Goal: Use online tool/utility: Utilize a website feature to perform a specific function

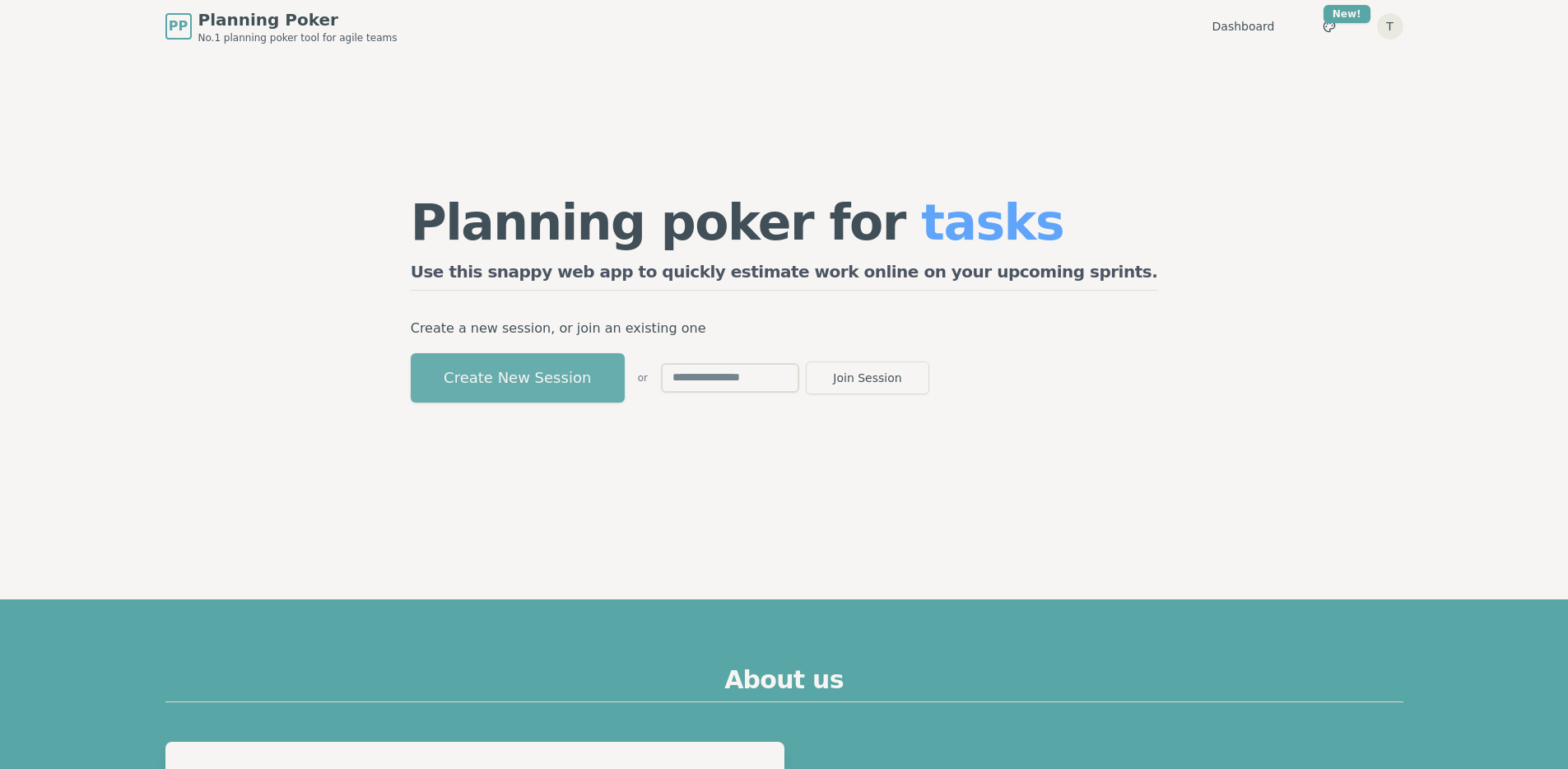
click at [625, 390] on button "Create New Session" at bounding box center [518, 377] width 214 height 49
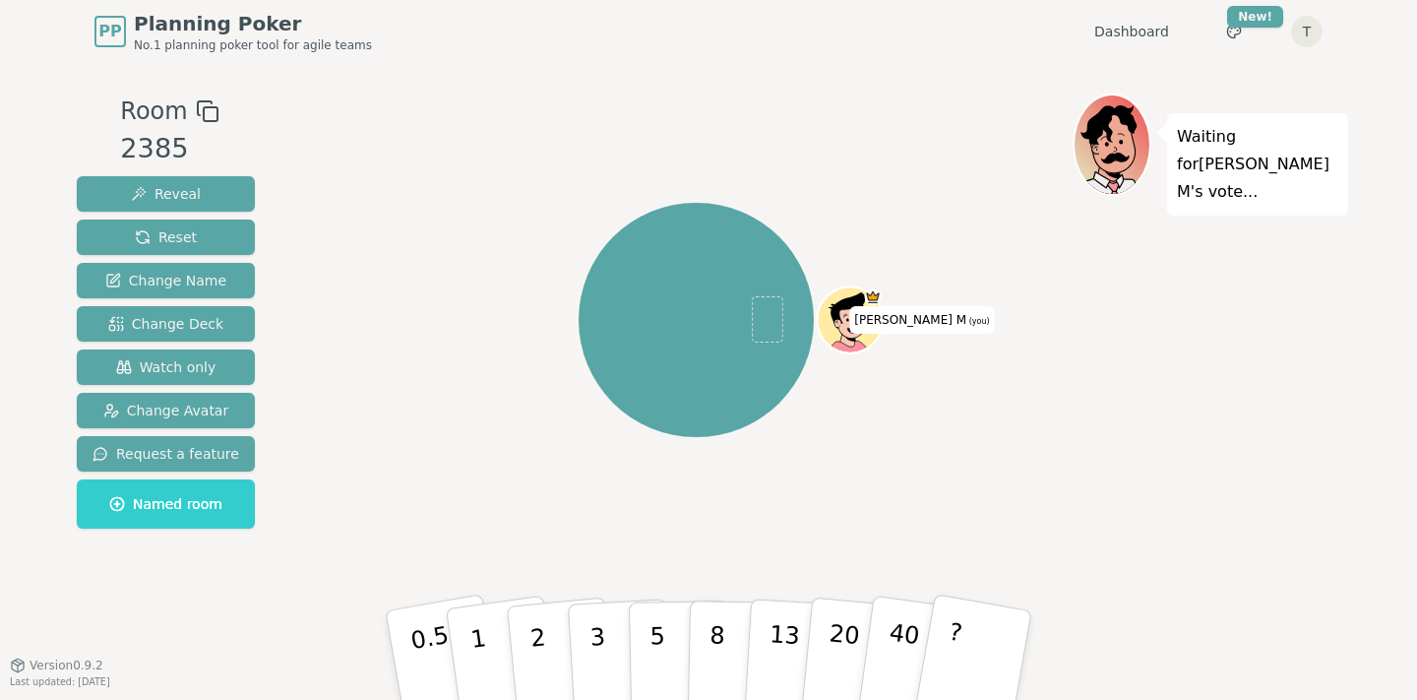
click at [200, 118] on icon at bounding box center [208, 111] width 24 height 24
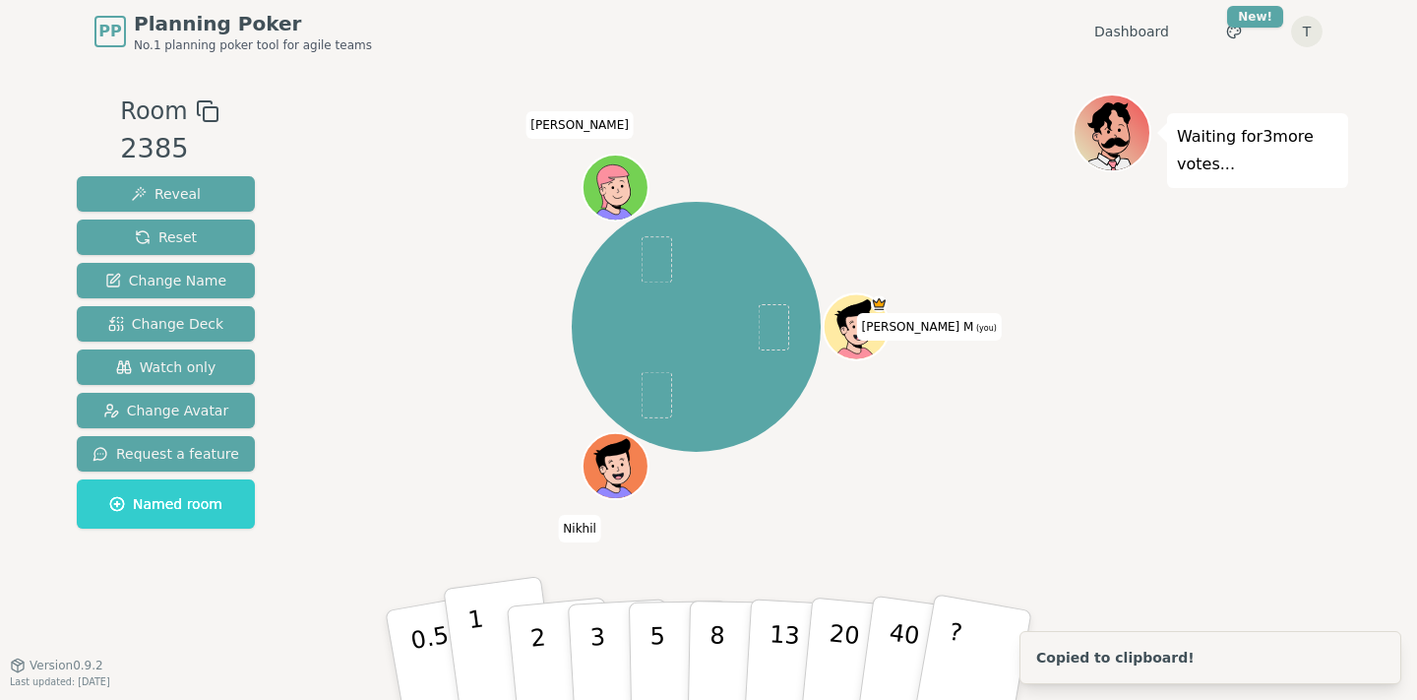
click at [483, 626] on button "1" at bounding box center [501, 655] width 117 height 159
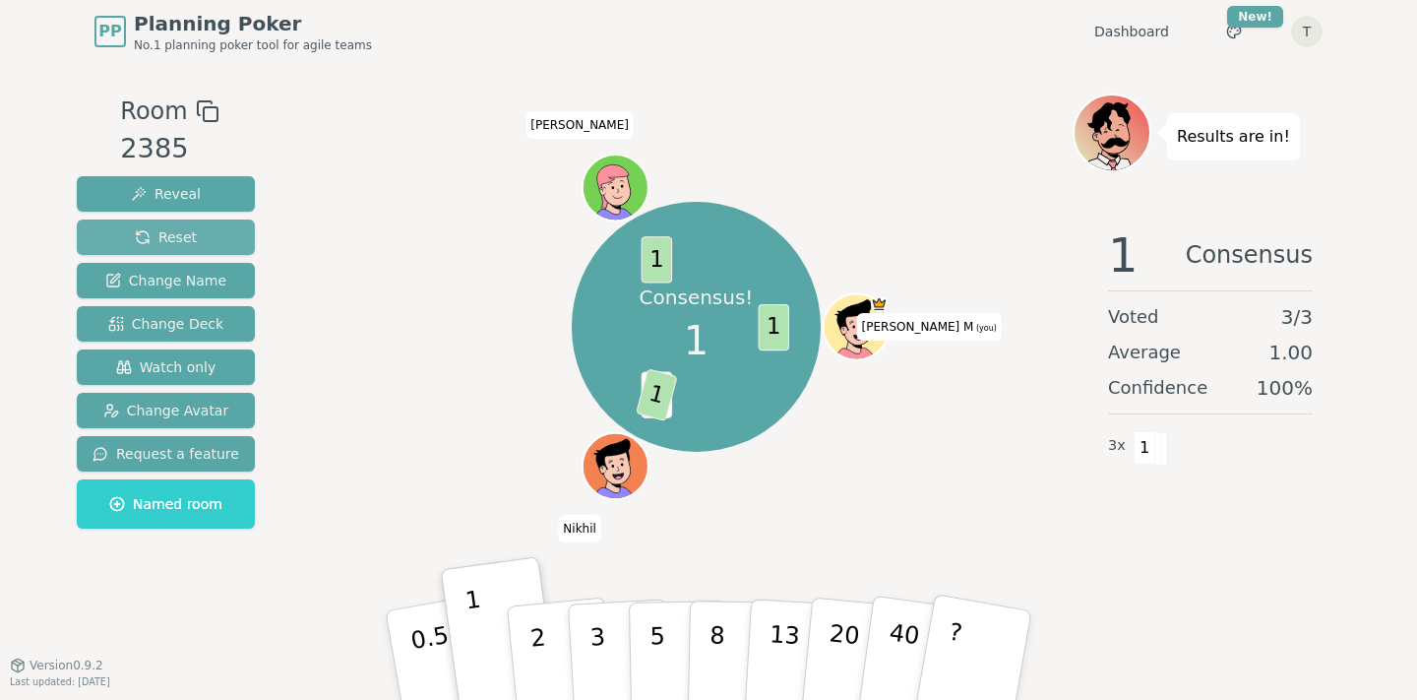
click at [208, 236] on button "Reset" at bounding box center [166, 236] width 178 height 35
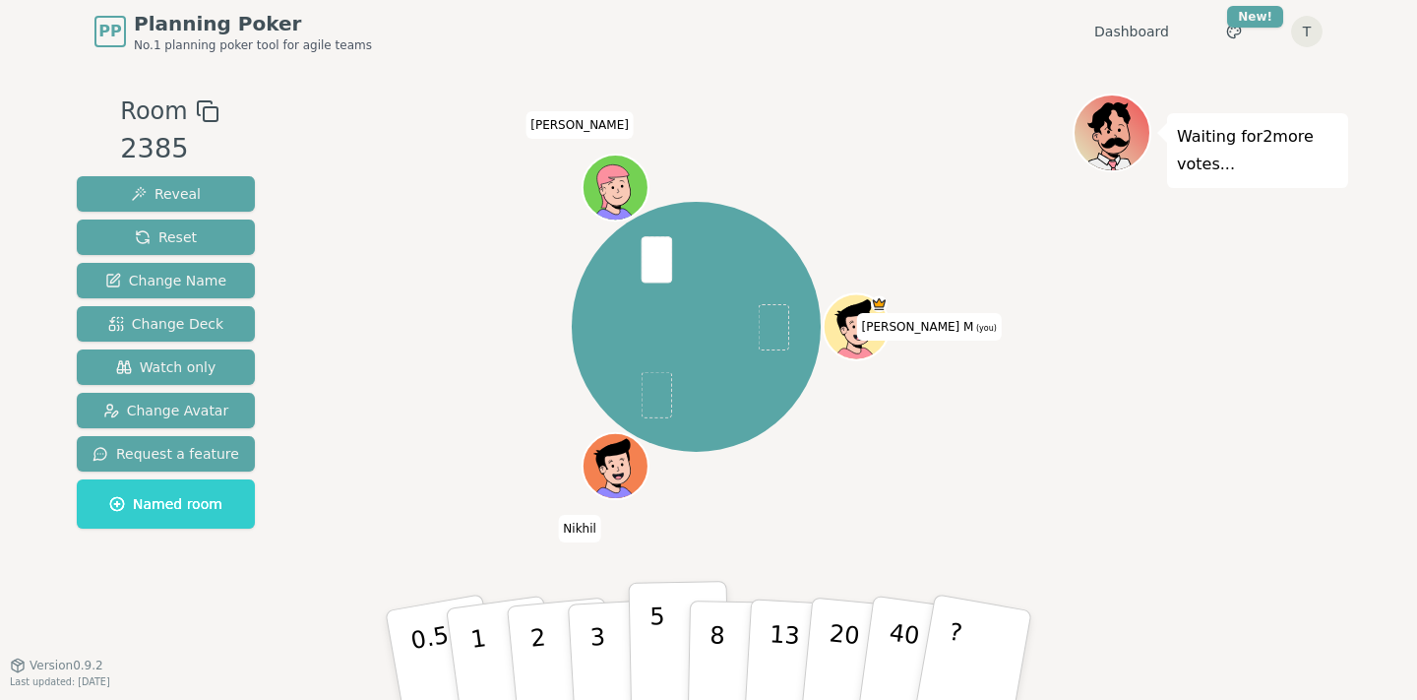
click at [643, 644] on button "5" at bounding box center [679, 656] width 101 height 150
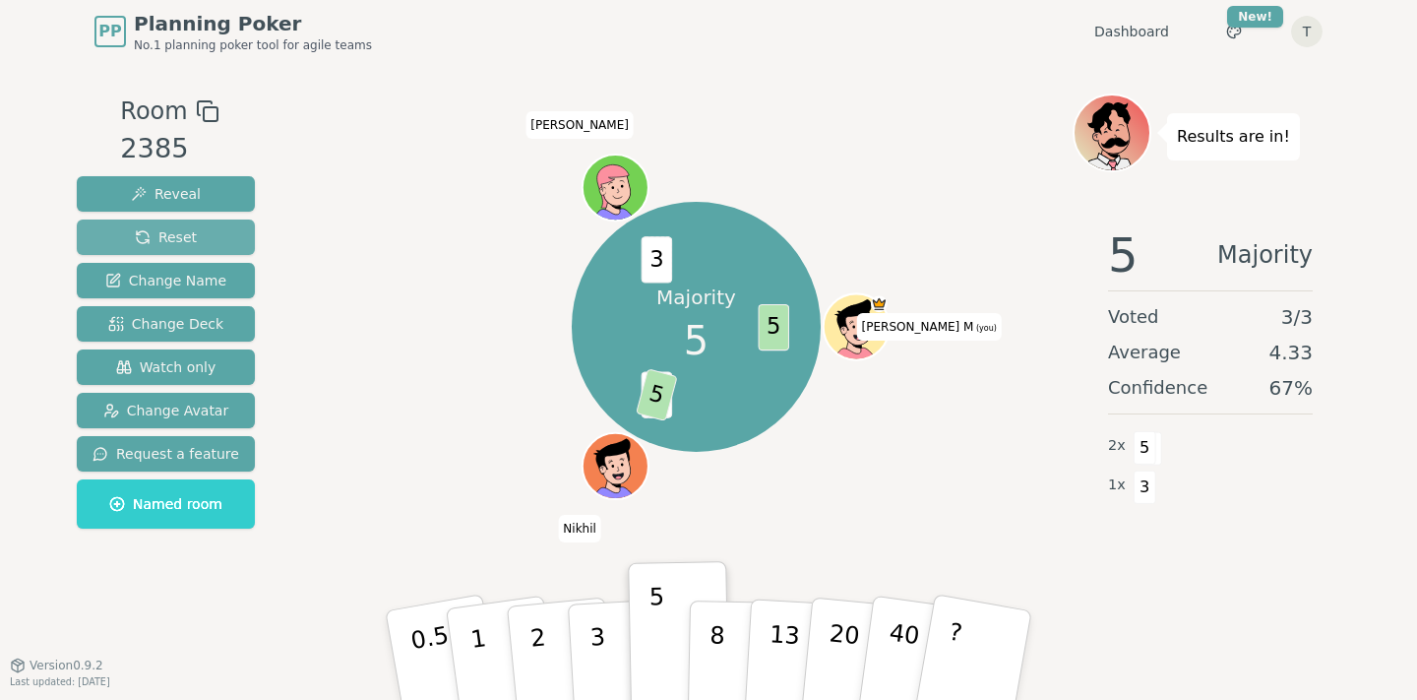
click at [212, 233] on button "Reset" at bounding box center [166, 236] width 178 height 35
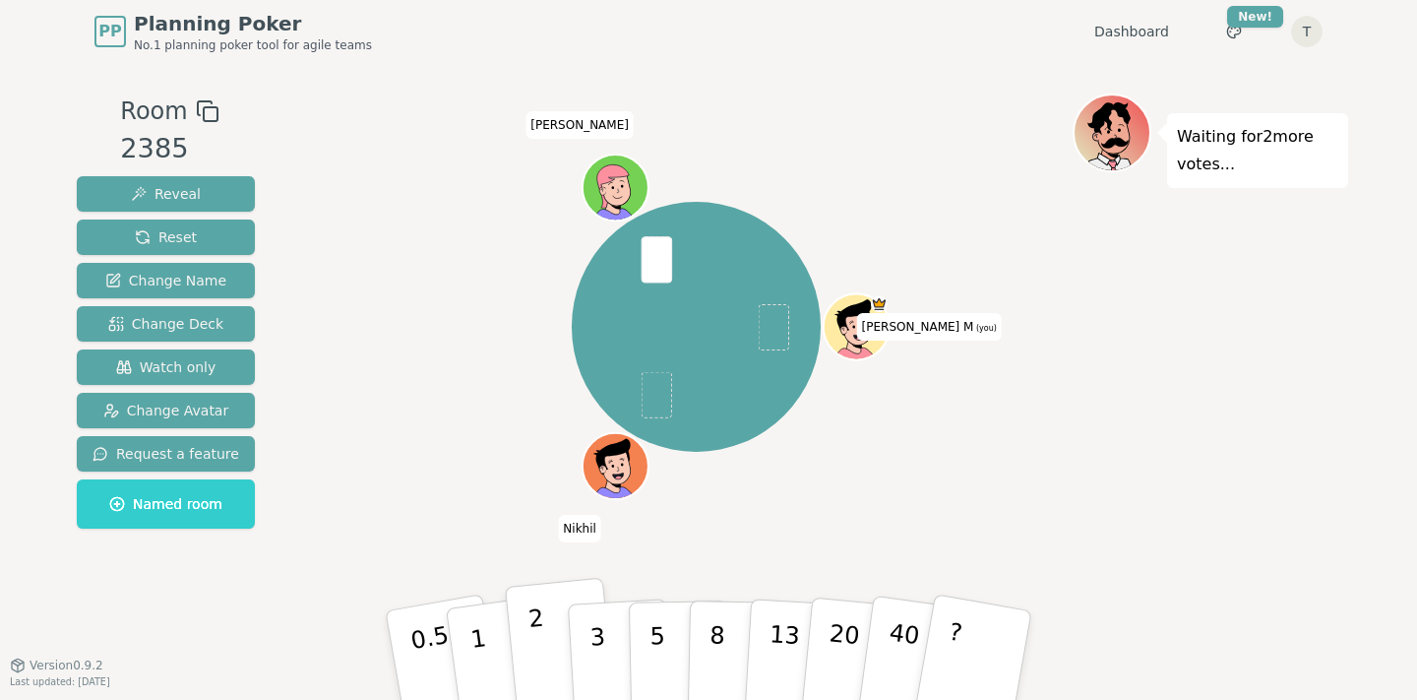
click at [543, 633] on button "2" at bounding box center [561, 656] width 112 height 156
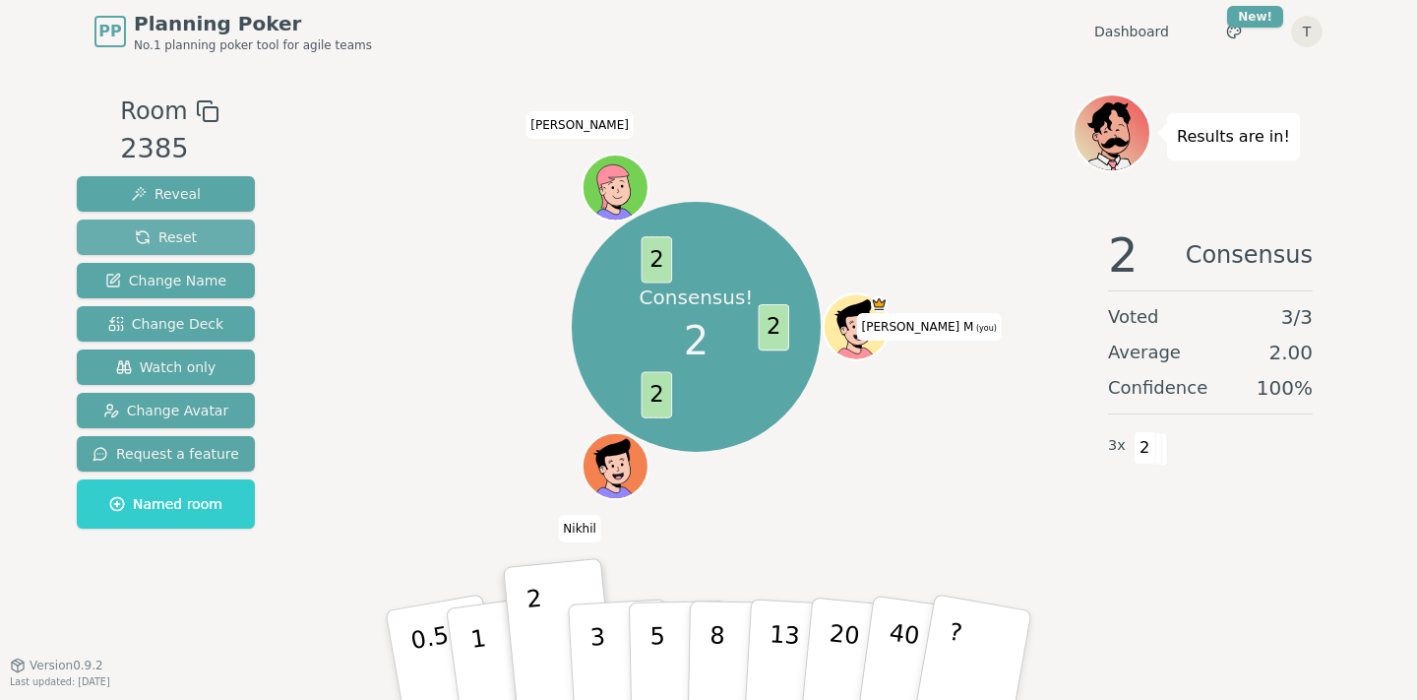
click at [195, 243] on button "Reset" at bounding box center [166, 236] width 178 height 35
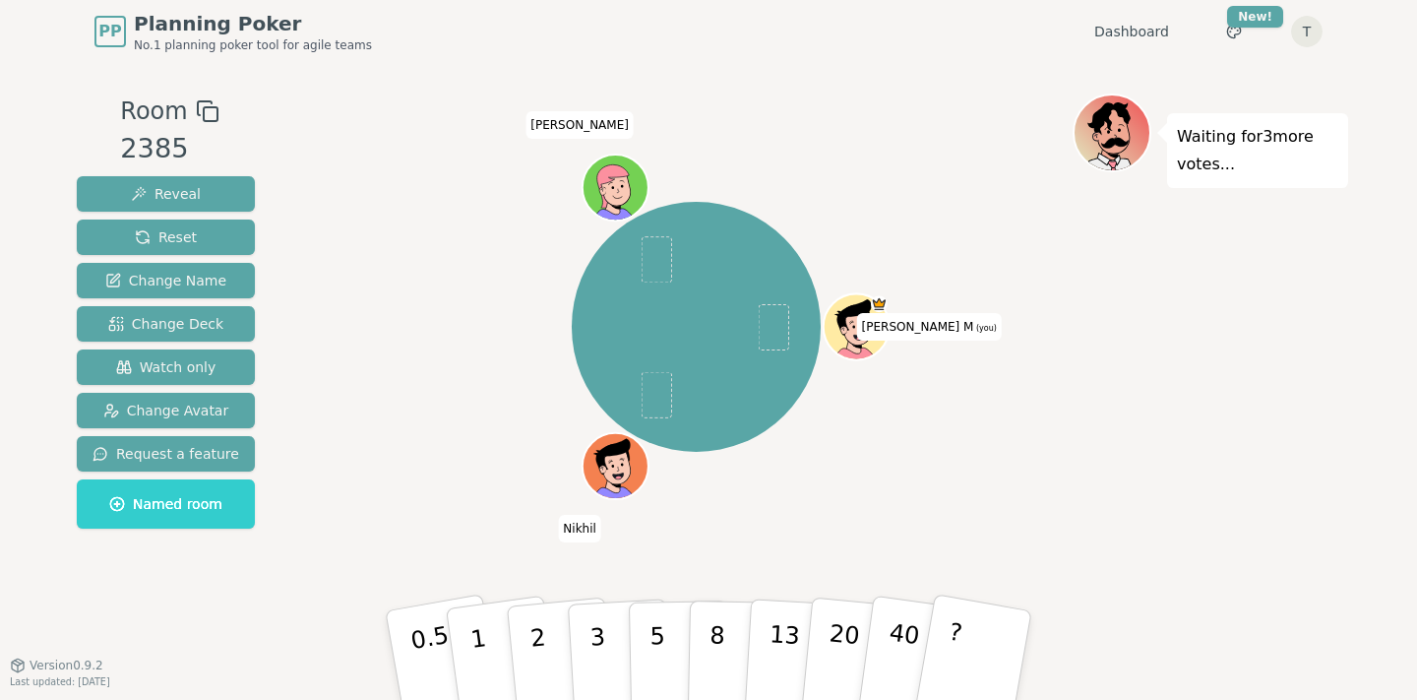
click at [406, 238] on div "[PERSON_NAME] M (you) Nikhil [PERSON_NAME]" at bounding box center [696, 327] width 753 height 397
click at [531, 628] on p "2" at bounding box center [541, 657] width 26 height 107
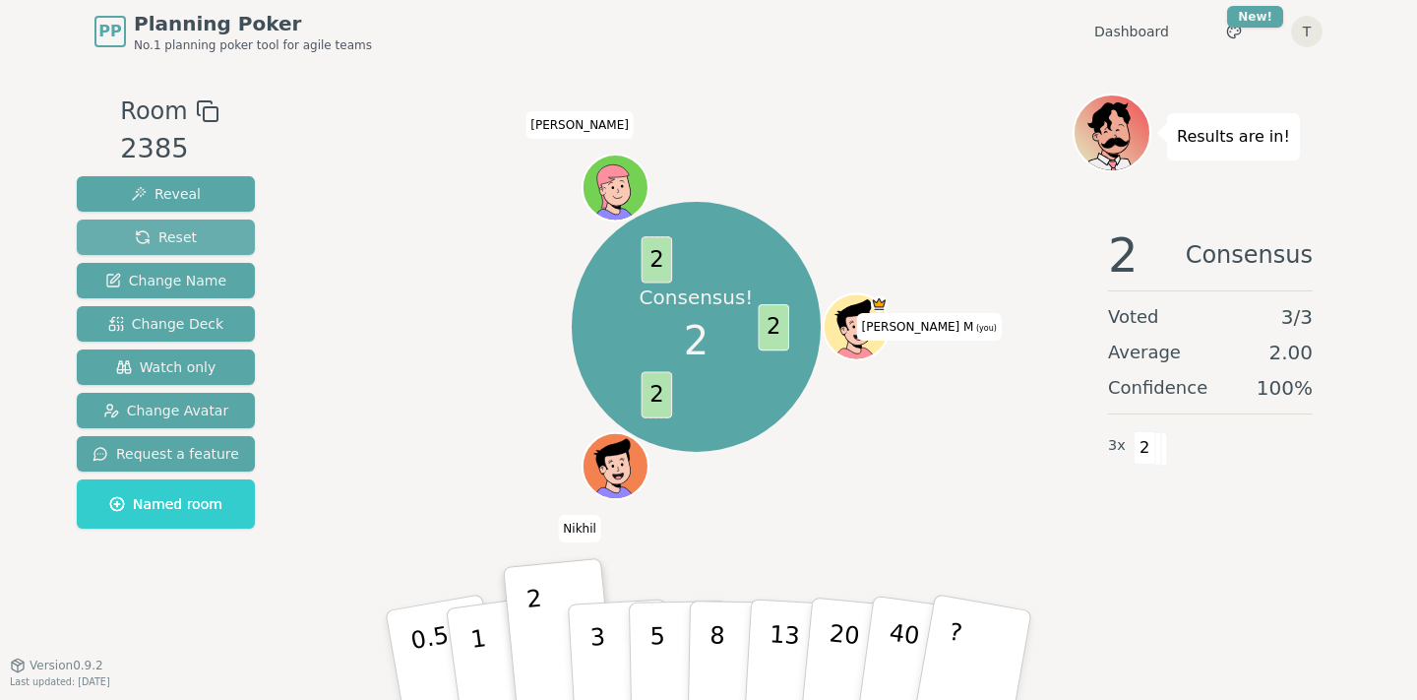
click at [204, 241] on button "Reset" at bounding box center [166, 236] width 178 height 35
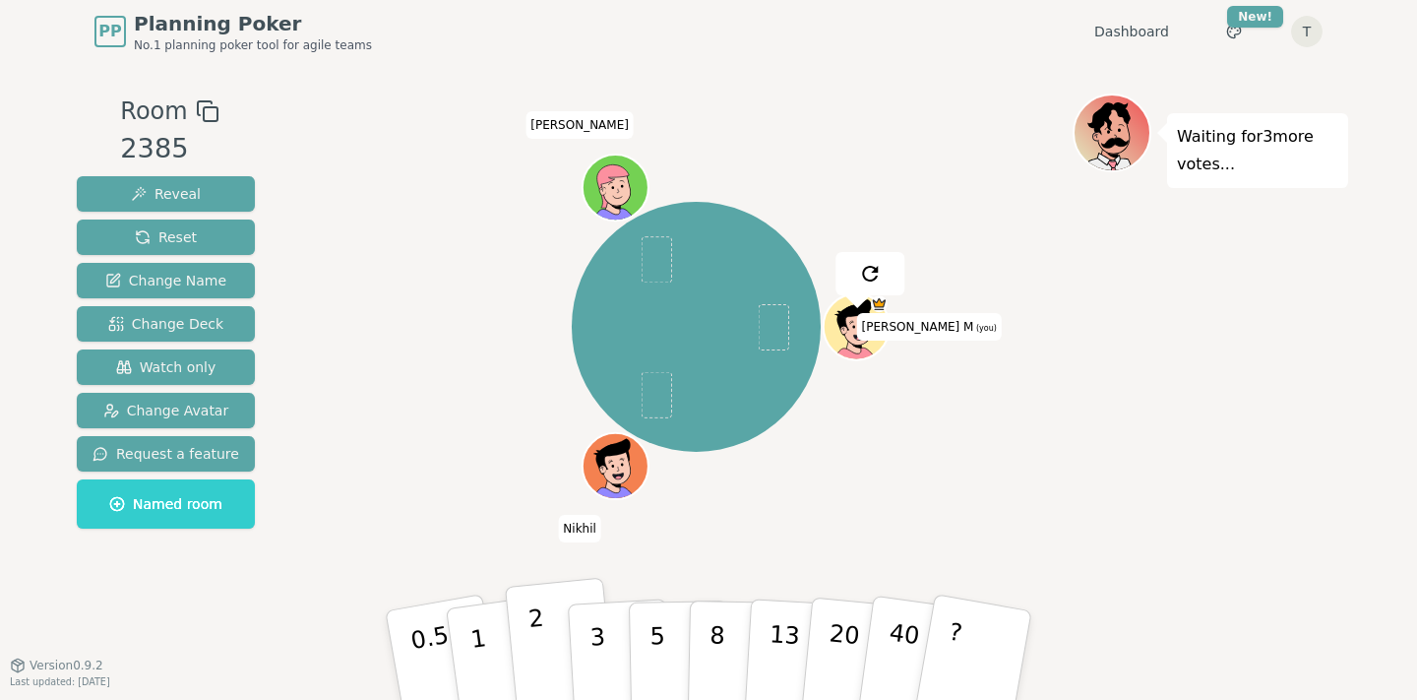
click at [512, 628] on button "2" at bounding box center [561, 656] width 112 height 156
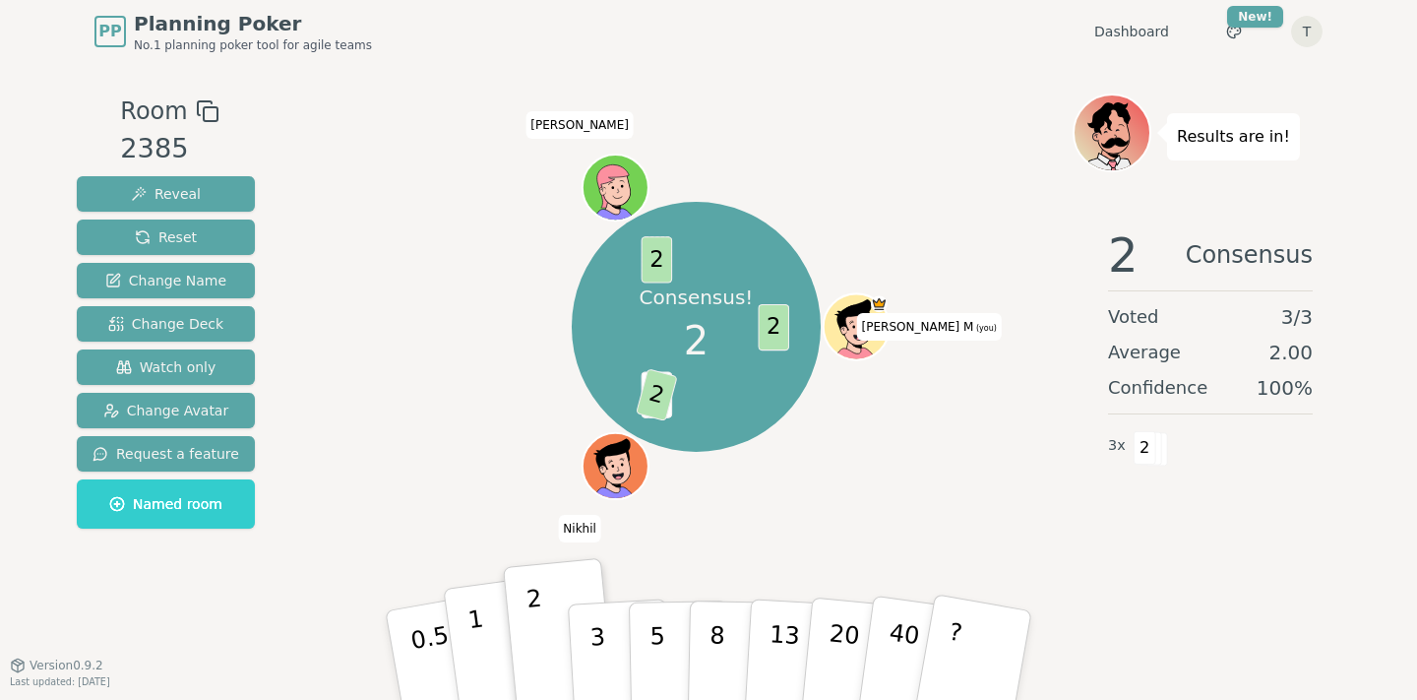
click at [486, 640] on button "1" at bounding box center [501, 655] width 117 height 159
